Goal: Transaction & Acquisition: Obtain resource

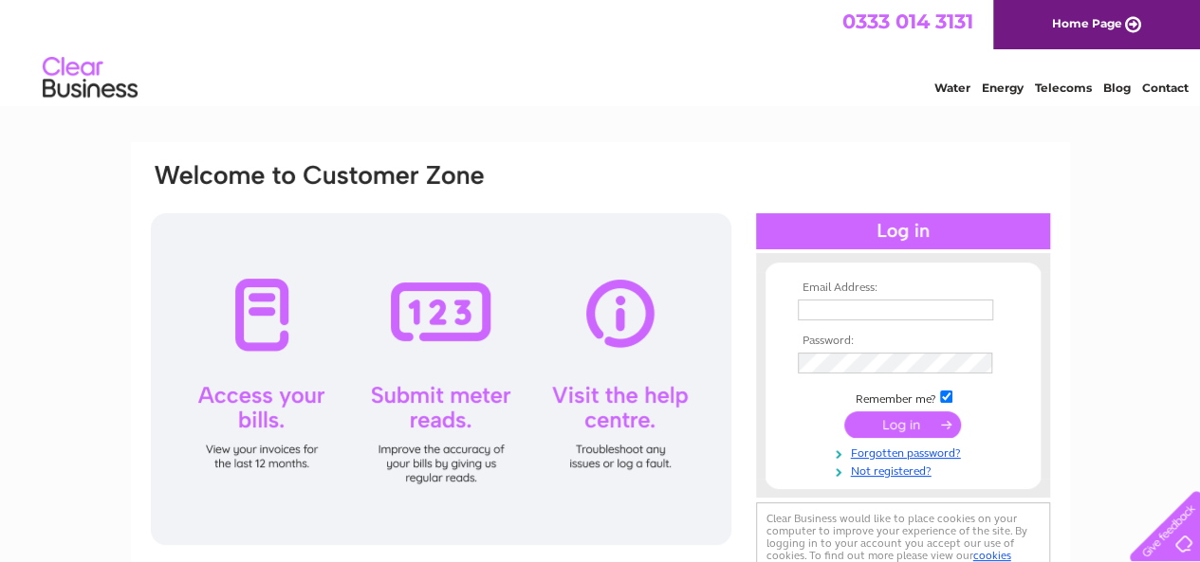
type input "[EMAIL_ADDRESS][DOMAIN_NAME]"
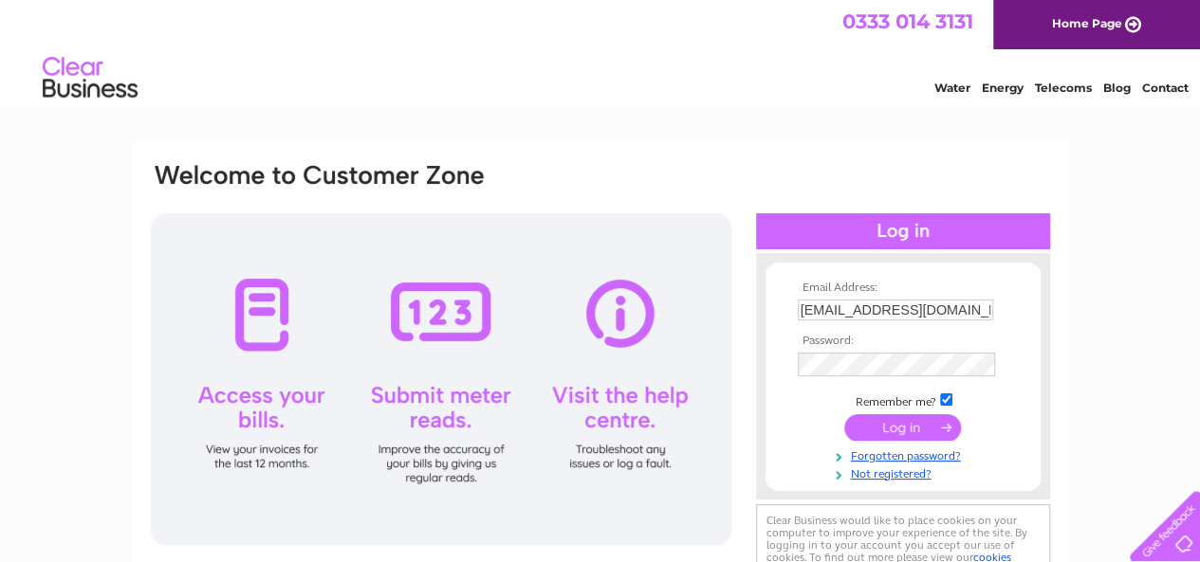
drag, startPoint x: 817, startPoint y: 441, endPoint x: 828, endPoint y: 435, distance: 11.9
click at [818, 439] on td at bounding box center [903, 428] width 220 height 36
click at [868, 429] on input "submit" at bounding box center [902, 425] width 117 height 27
click at [911, 426] on input "submit" at bounding box center [902, 425] width 117 height 27
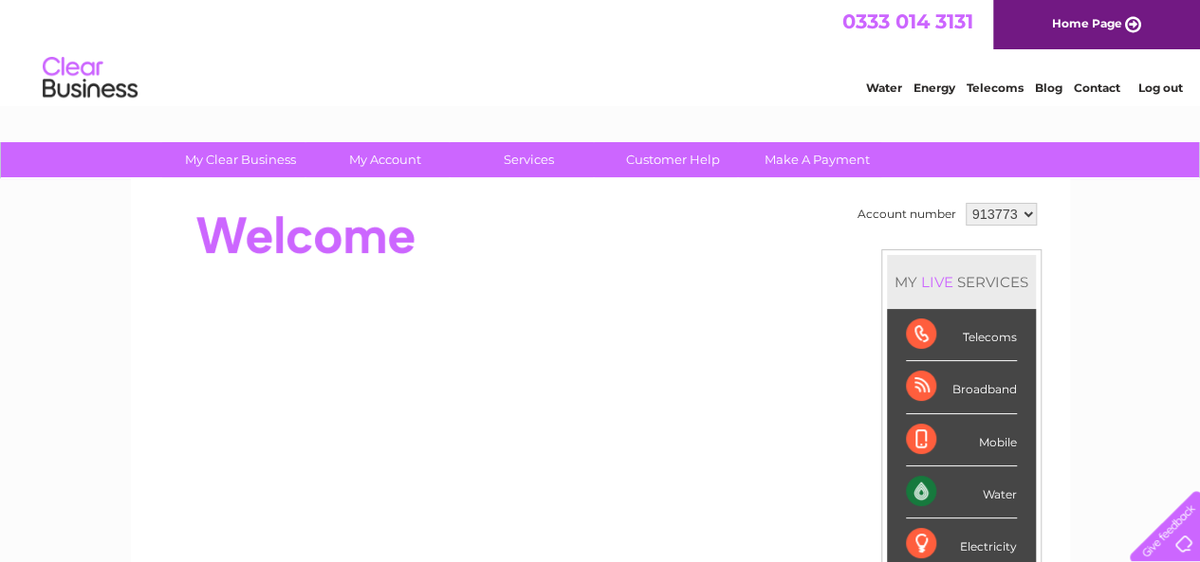
click at [926, 492] on div "Water" at bounding box center [961, 493] width 111 height 52
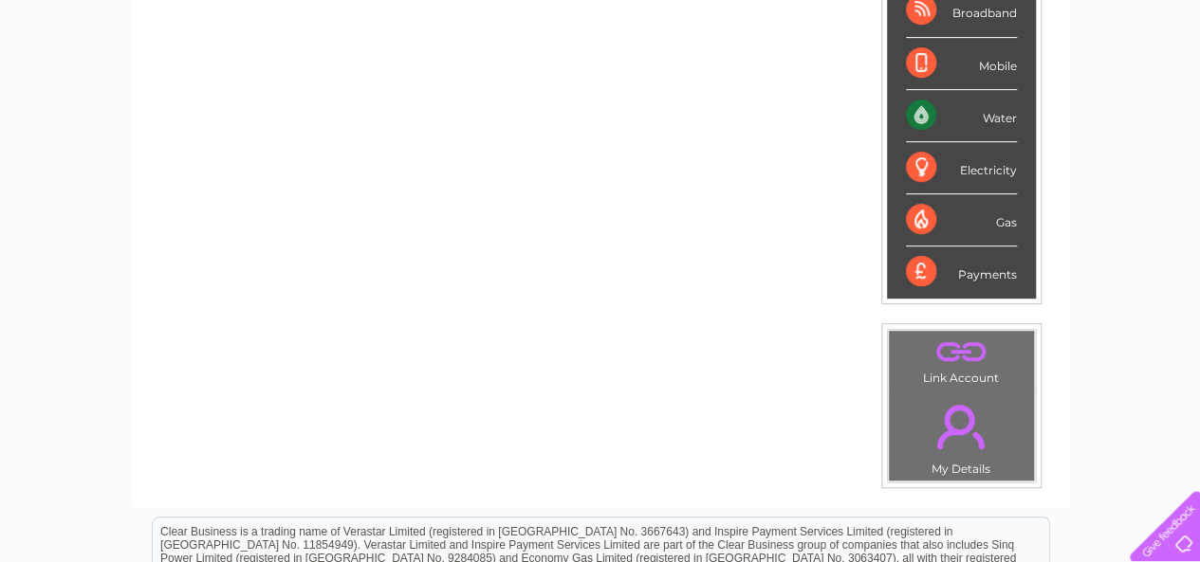
scroll to position [379, 0]
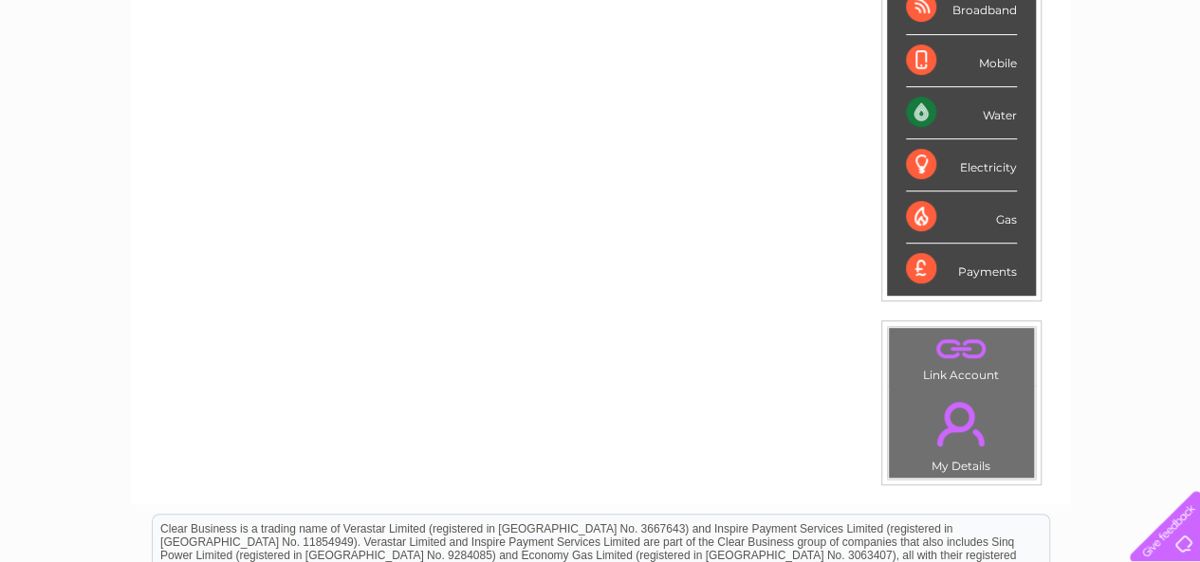
click at [998, 112] on div "Water" at bounding box center [961, 113] width 111 height 52
click at [956, 114] on div "Water" at bounding box center [961, 113] width 111 height 52
click at [920, 109] on div "Water" at bounding box center [961, 113] width 111 height 52
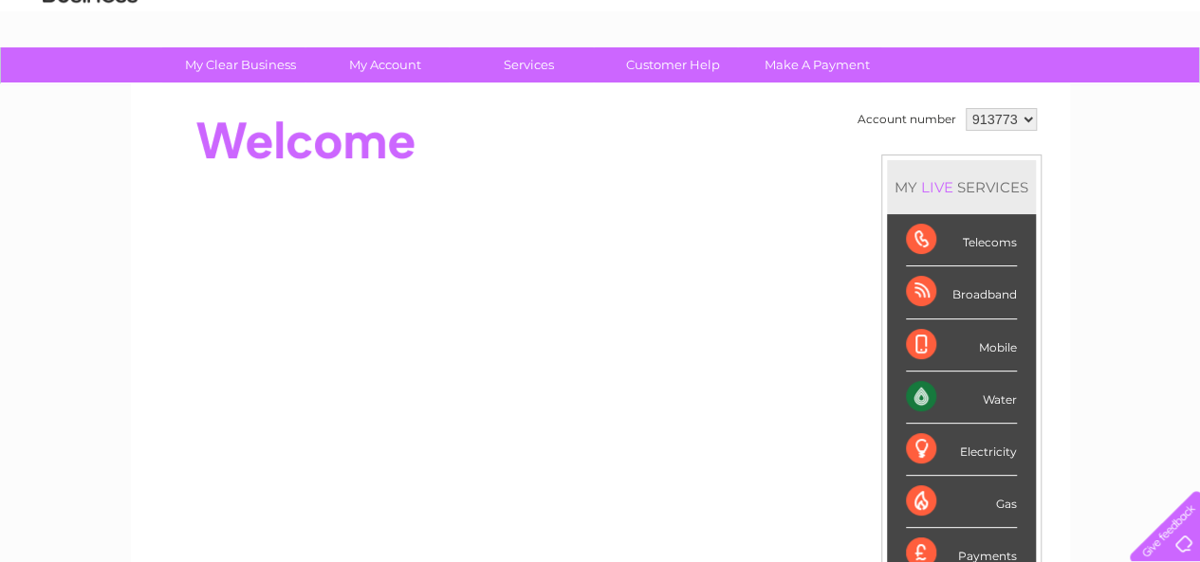
scroll to position [0, 0]
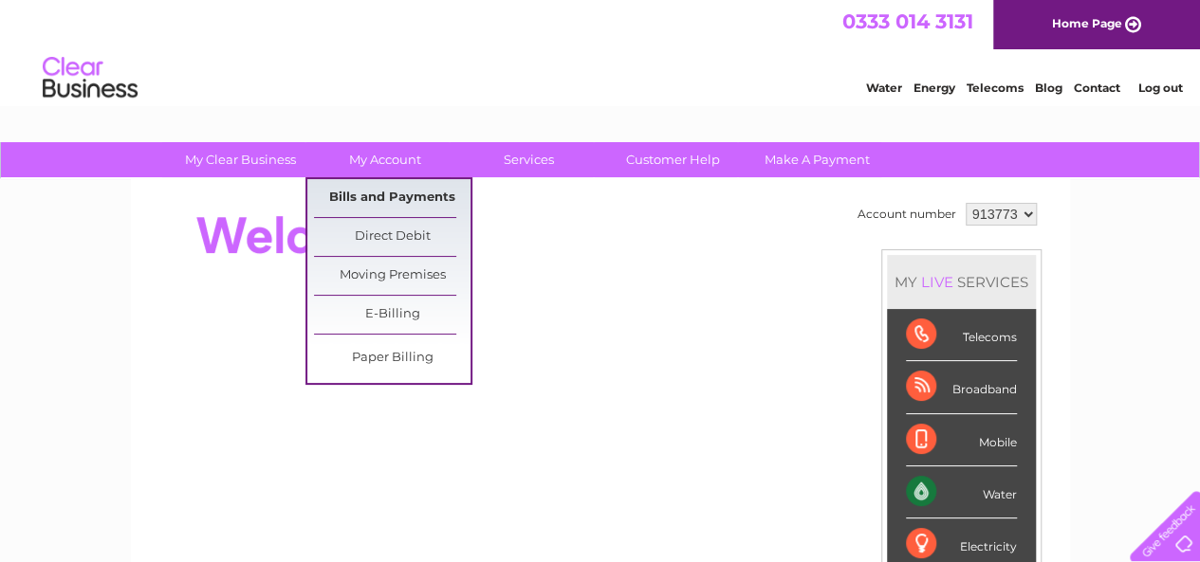
click at [387, 195] on link "Bills and Payments" at bounding box center [392, 198] width 156 height 38
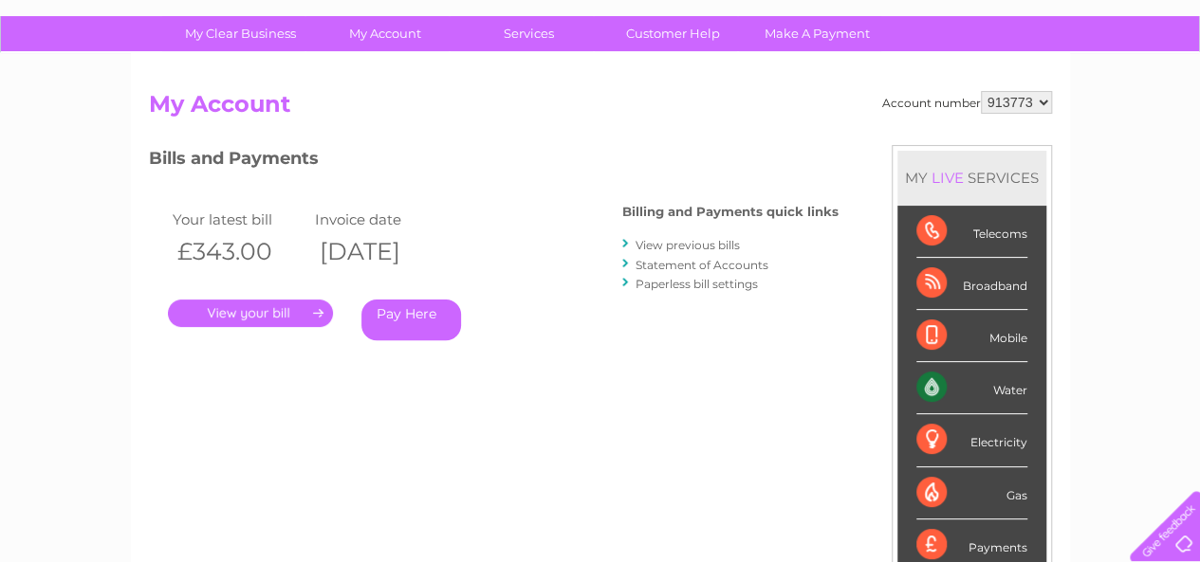
scroll to position [95, 0]
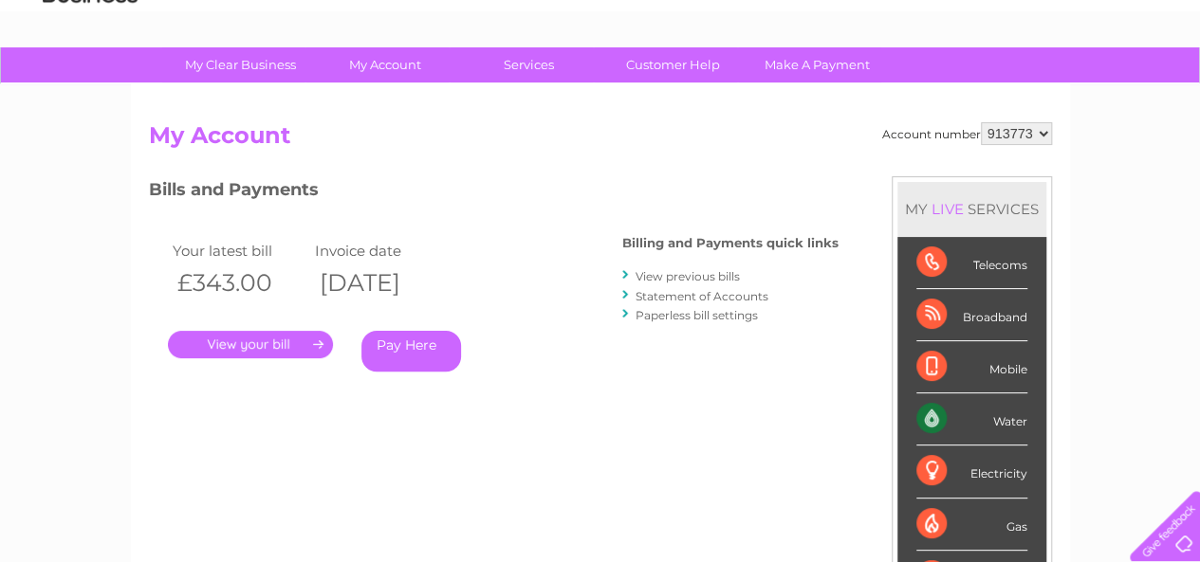
click at [666, 299] on link "Statement of Accounts" at bounding box center [701, 296] width 133 height 14
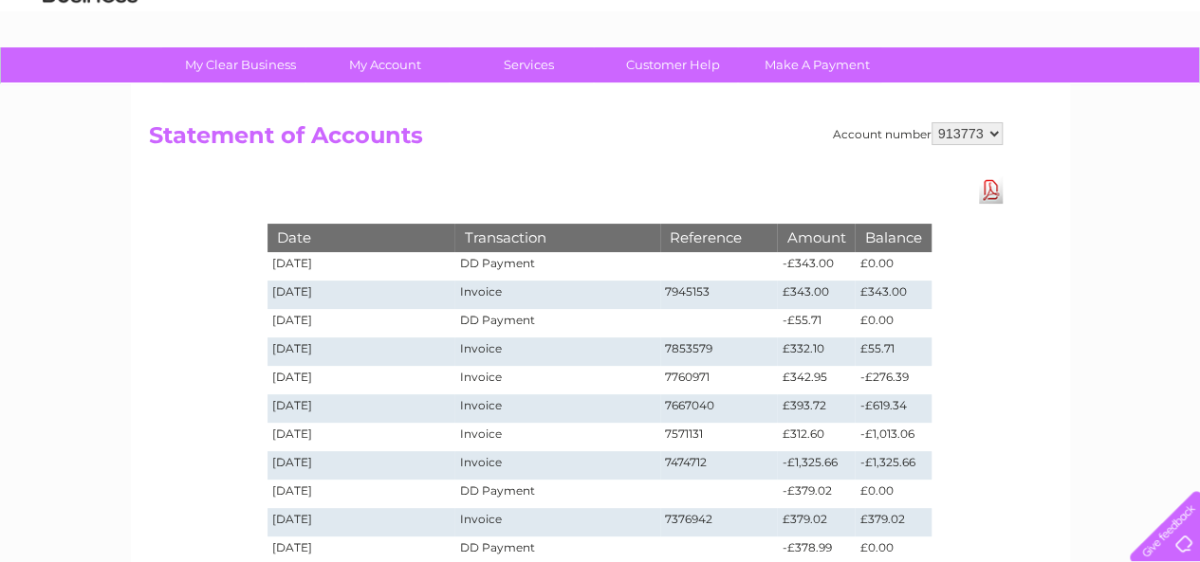
scroll to position [190, 0]
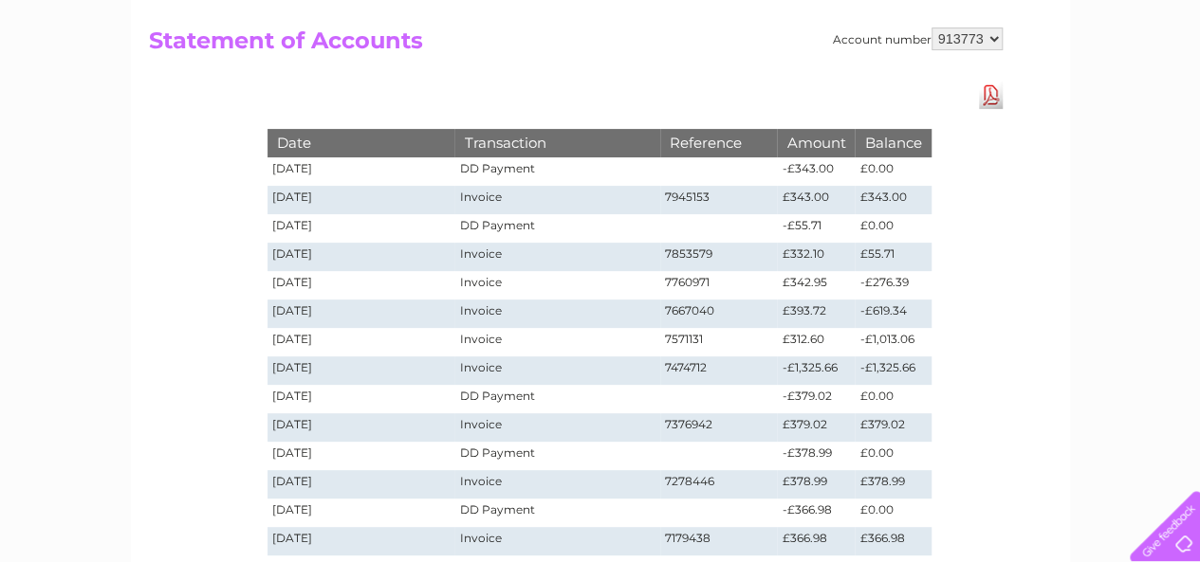
click at [994, 100] on link "Download Pdf" at bounding box center [991, 96] width 24 height 28
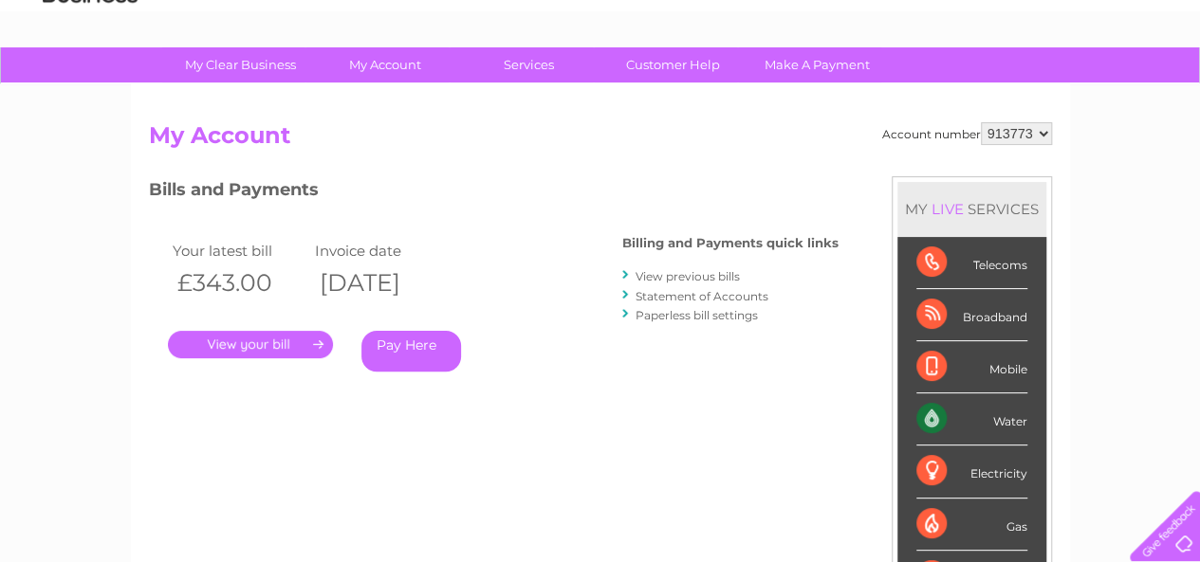
click at [645, 281] on link "View previous bills" at bounding box center [687, 276] width 104 height 14
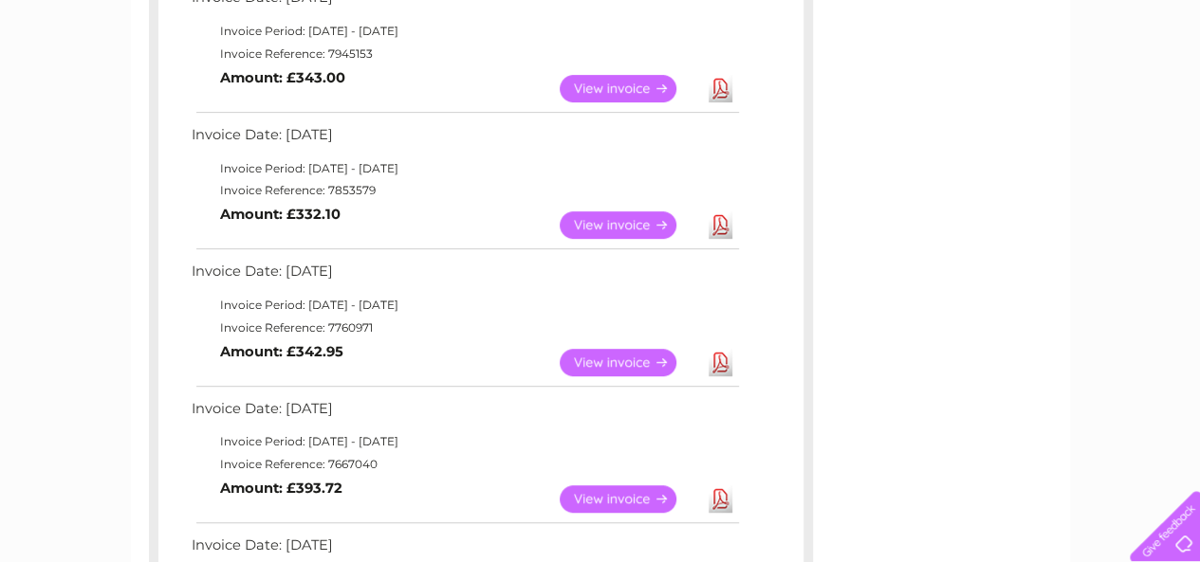
scroll to position [176, 0]
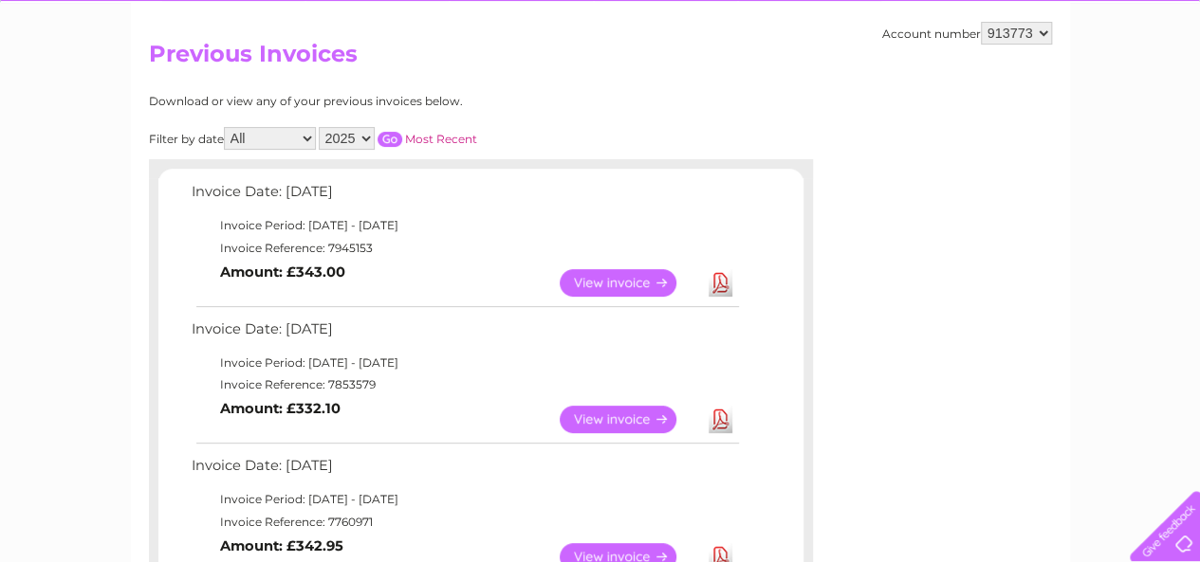
click at [364, 139] on select "2025 2024 2023 2022" at bounding box center [347, 138] width 56 height 23
click at [320, 127] on select "2025 2024 2023 2022" at bounding box center [347, 138] width 56 height 23
click at [391, 138] on input "button" at bounding box center [389, 139] width 25 height 15
click at [364, 137] on select "2025 2024 2023 2022" at bounding box center [347, 138] width 56 height 23
select select "2025"
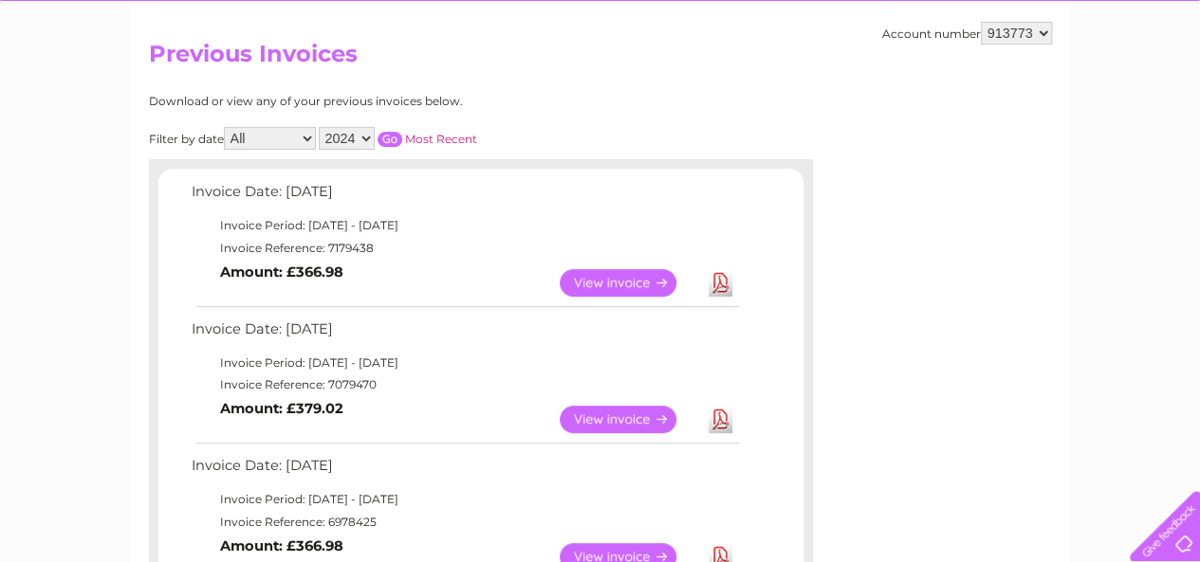
click at [320, 127] on select "2025 2024 2023 2022" at bounding box center [347, 138] width 56 height 23
click at [391, 134] on input "button" at bounding box center [389, 139] width 25 height 15
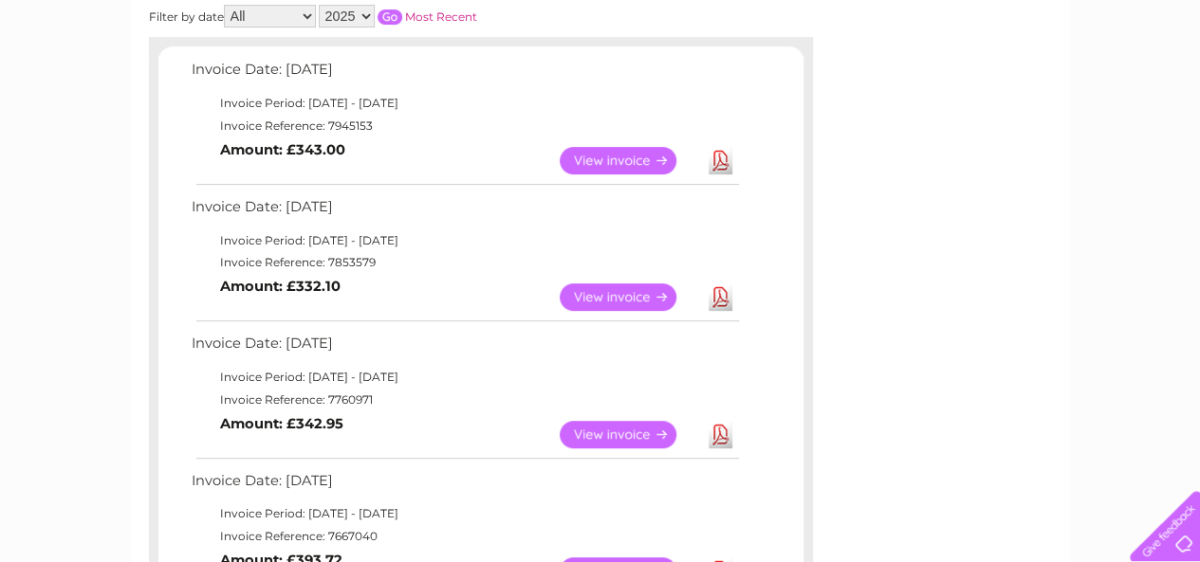
scroll to position [271, 0]
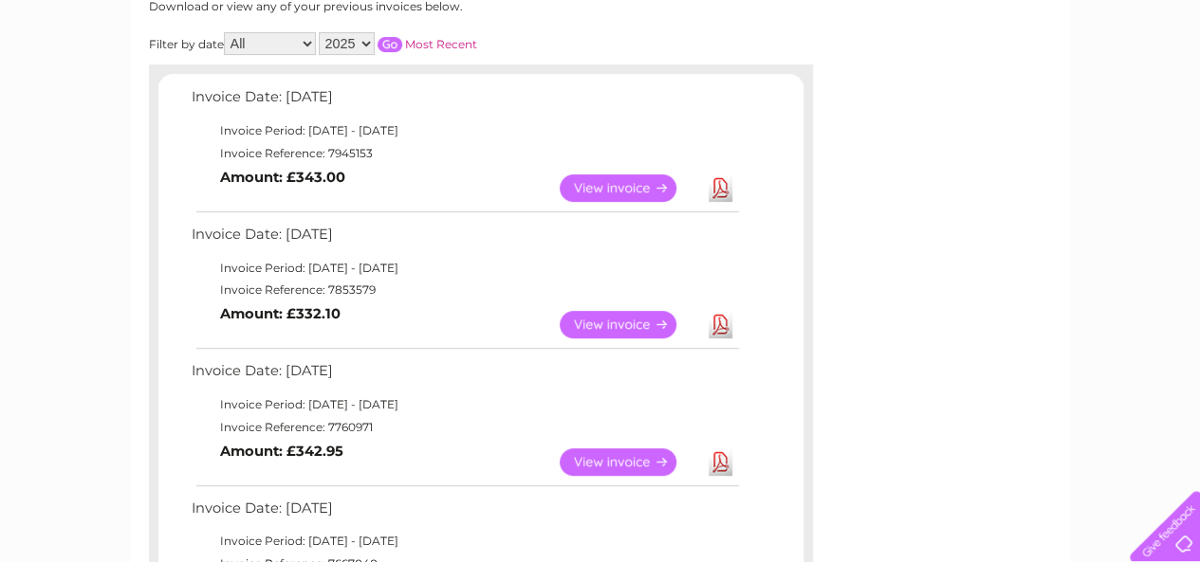
click at [580, 188] on link "View" at bounding box center [628, 188] width 139 height 28
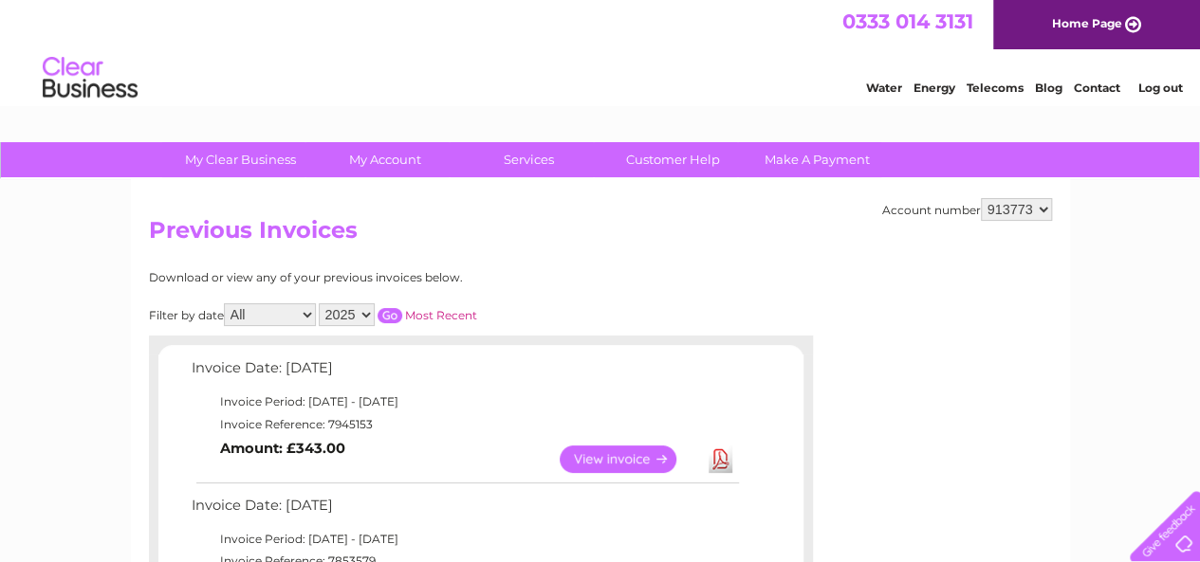
scroll to position [95, 0]
